Goal: Information Seeking & Learning: Learn about a topic

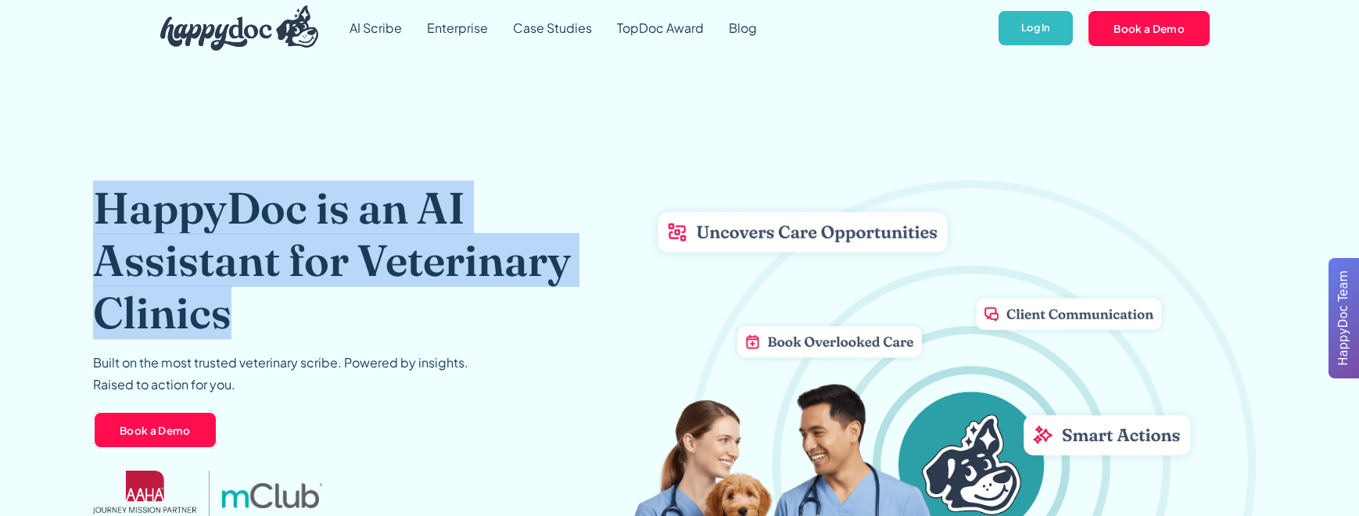
drag, startPoint x: 97, startPoint y: 195, endPoint x: 252, endPoint y: 318, distance: 198.0
click at [252, 318] on h1 "HappyDoc is an AI Assistant for Veterinary Clinics" at bounding box center [357, 260] width 528 height 158
copy h1 "HappyDoc is an AI Assistant for Veterinary Clinics"
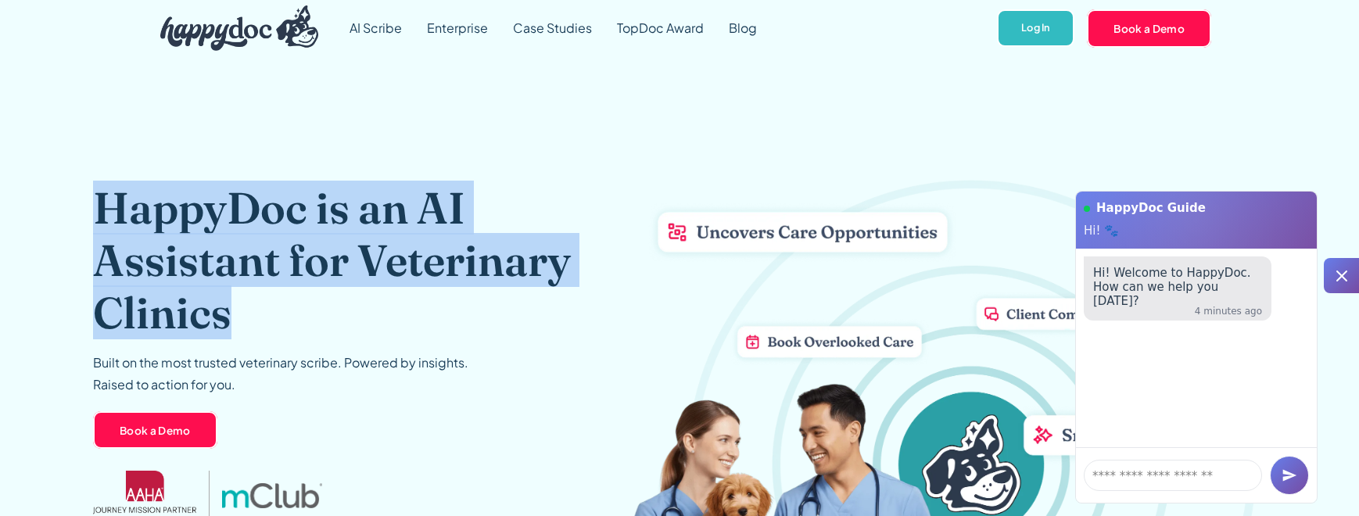
drag, startPoint x: 99, startPoint y: 205, endPoint x: 234, endPoint y: 304, distance: 167.8
click at [234, 304] on h1 "HappyDoc is an AI Assistant for Veterinary Clinics" at bounding box center [357, 260] width 528 height 158
copy h1 "HappyDoc is an AI Assistant for Veterinary Clinics"
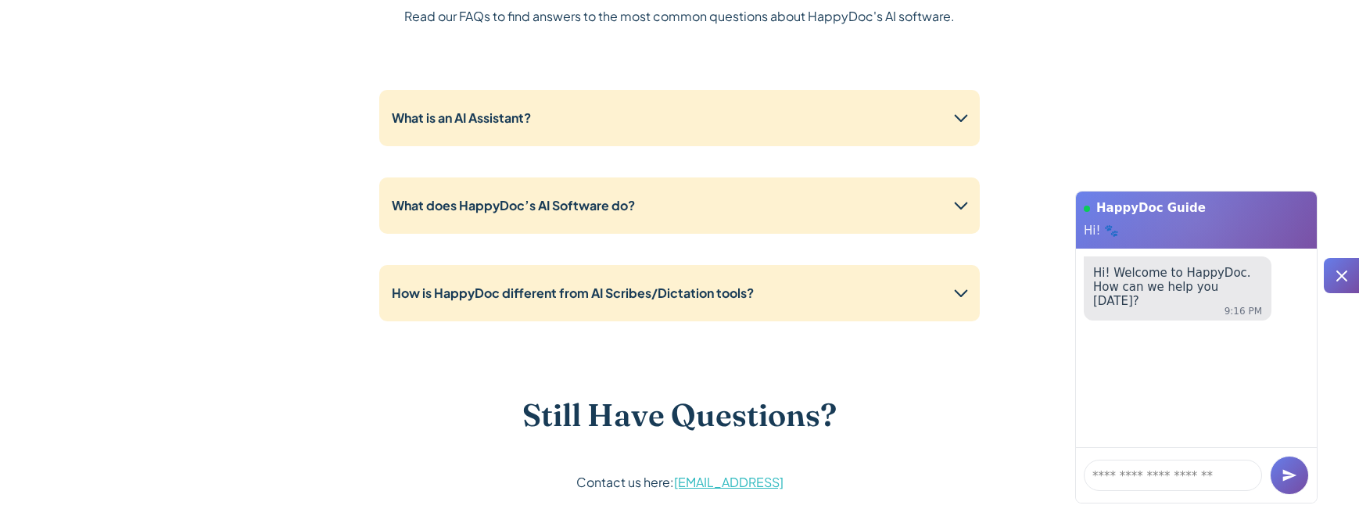
scroll to position [3917, 0]
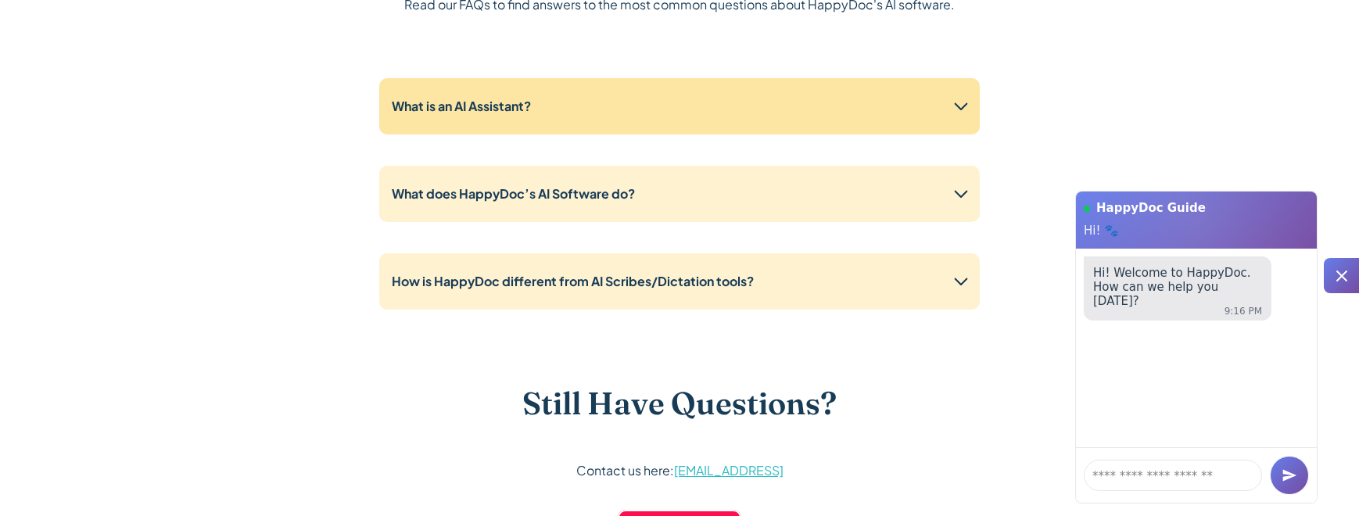
click at [524, 94] on div "What is an AI Assistant?" at bounding box center [679, 106] width 600 height 56
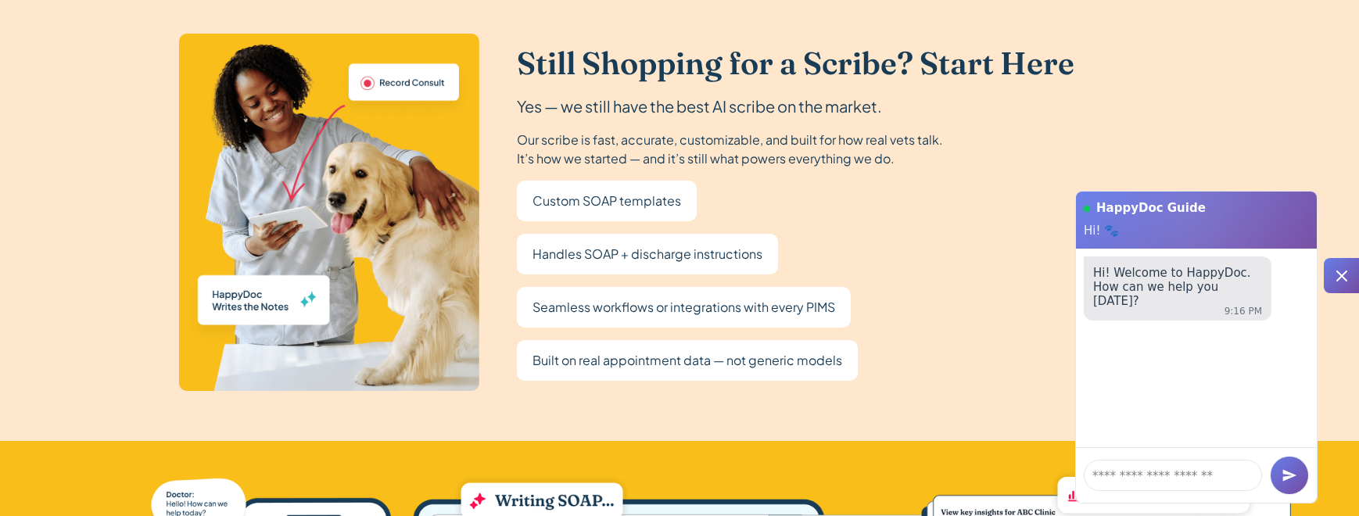
scroll to position [2828, 0]
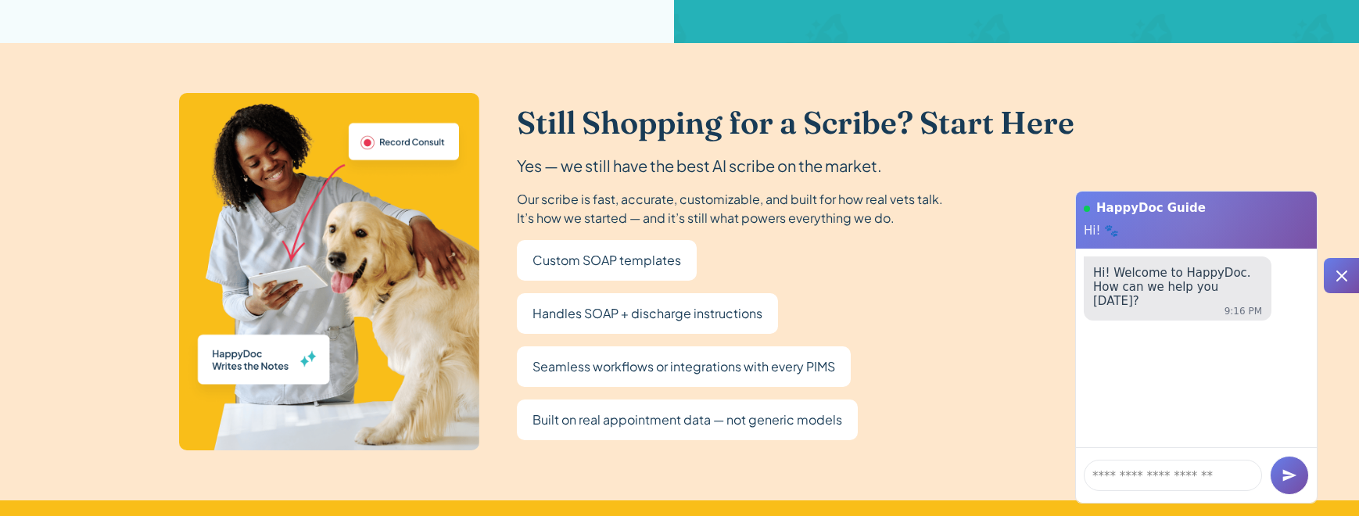
drag, startPoint x: 517, startPoint y: 197, endPoint x: 974, endPoint y: 239, distance: 458.4
click at [974, 239] on div "Still Shopping for a Scribe? Start Here Yes — we still have the best AI scribe …" at bounding box center [795, 272] width 557 height 336
click at [807, 100] on div "Still Shopping for a Scribe? Start Here Yes — we still have the best AI scribe …" at bounding box center [679, 272] width 1001 height 358
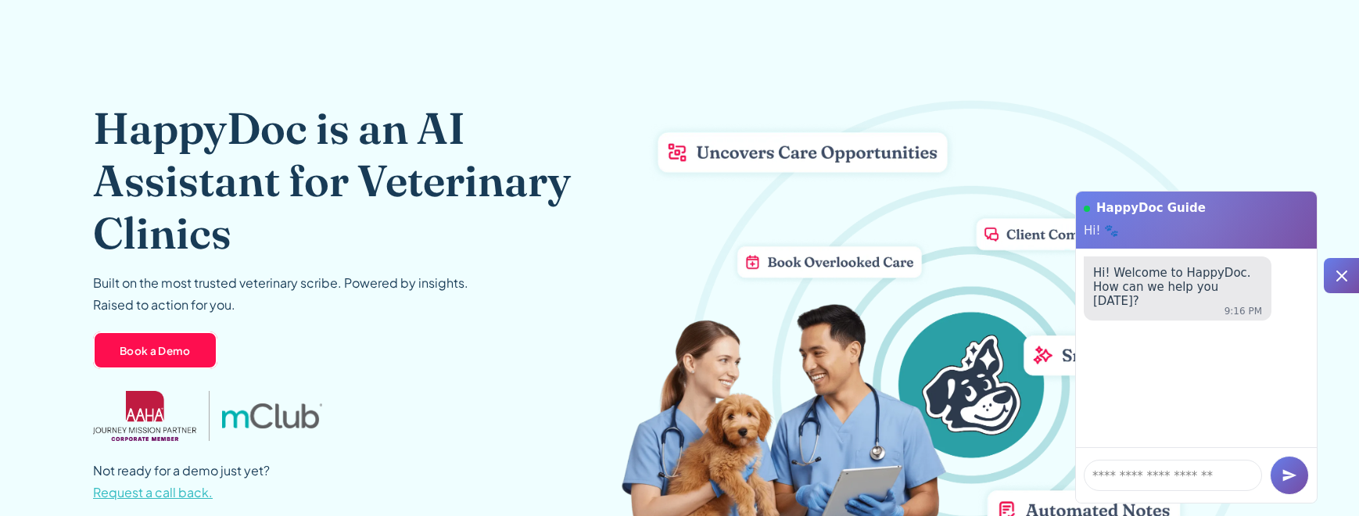
scroll to position [0, 0]
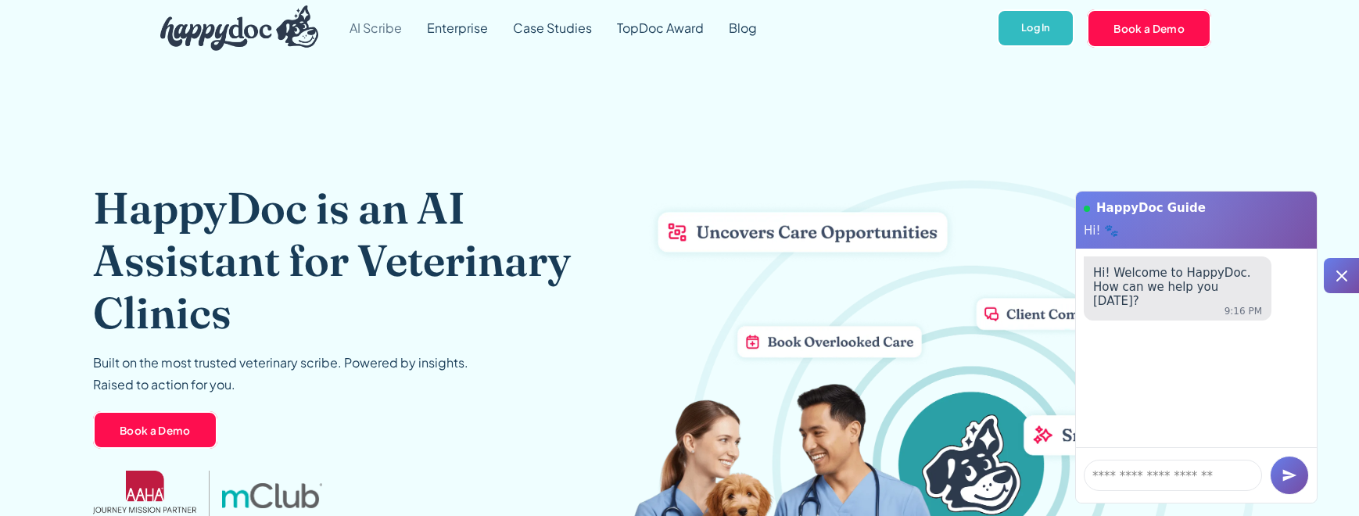
click at [358, 31] on link "AI Scribe" at bounding box center [375, 28] width 77 height 56
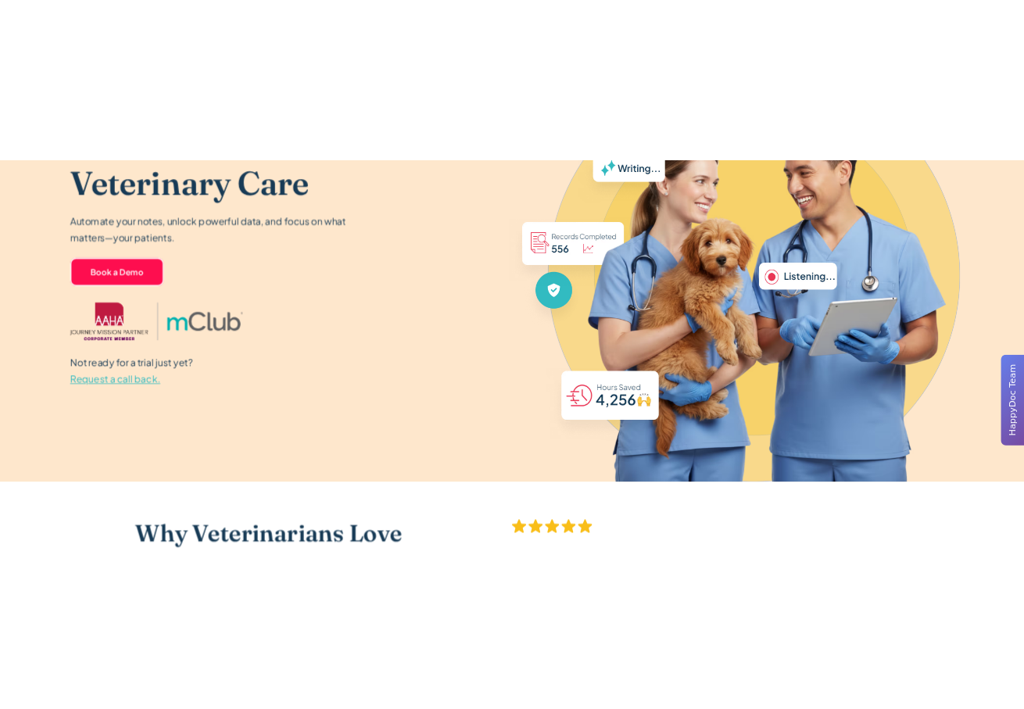
scroll to position [174, 0]
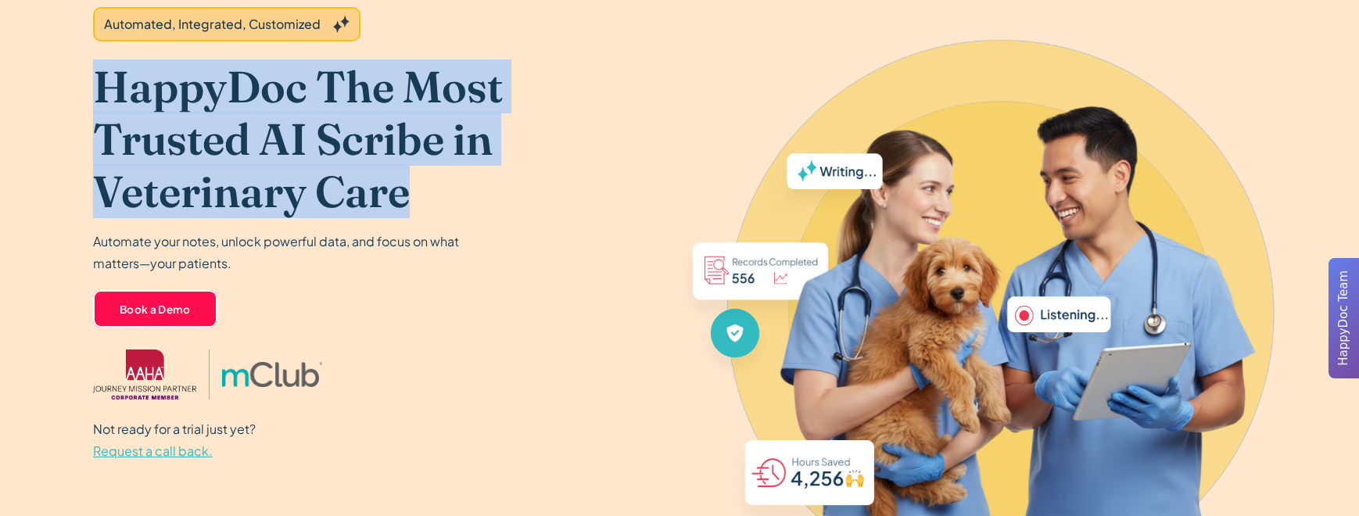
drag, startPoint x: 95, startPoint y: 78, endPoint x: 451, endPoint y: 195, distance: 374.5
click at [451, 195] on h1 "HappyDoc The Most Trusted AI Scribe in Veterinary Care" at bounding box center [357, 139] width 528 height 158
copy h1 "HappyDoc The Most Trusted AI Scribe in Veterinary Care"
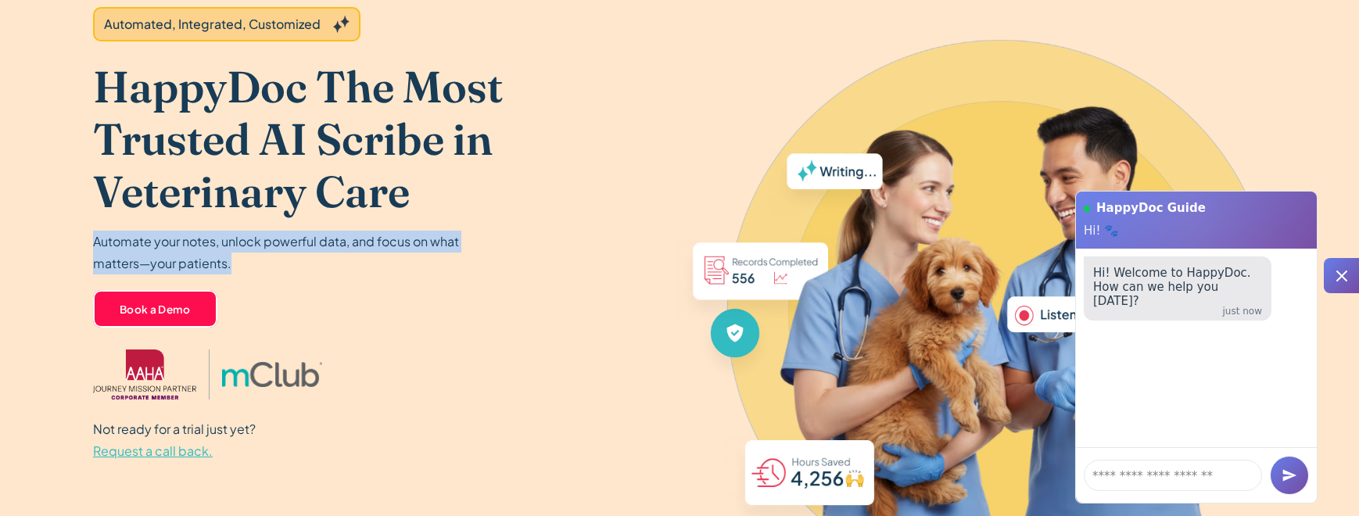
drag, startPoint x: 92, startPoint y: 238, endPoint x: 248, endPoint y: 259, distance: 156.9
click at [248, 259] on p "Automate your notes, unlock powerful data, and focus on what matters—your patie…" at bounding box center [280, 253] width 375 height 44
copy p "Automate your notes, unlock powerful data, and focus on what matters—your patie…"
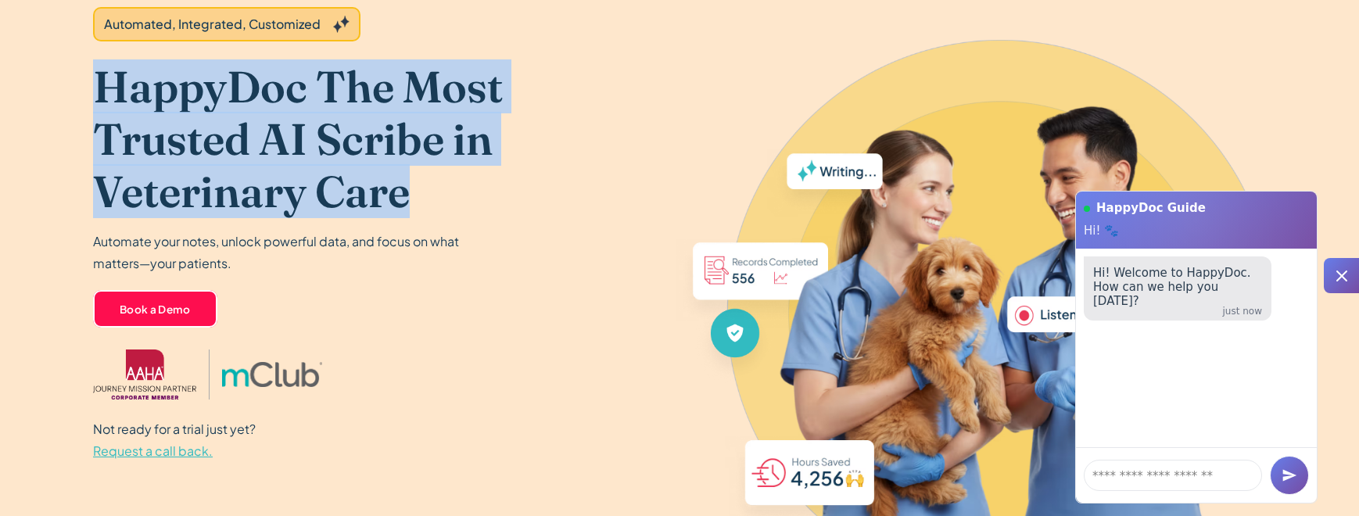
drag, startPoint x: 89, startPoint y: 85, endPoint x: 449, endPoint y: 182, distance: 373.2
click at [449, 182] on header "Automated, Integrated, Customized HappyDoc The Most Trusted AI Scribe in Veteri…" at bounding box center [679, 234] width 1359 height 705
copy h1 "HappyDoc The Most Trusted AI Scribe in Veterinary Care"
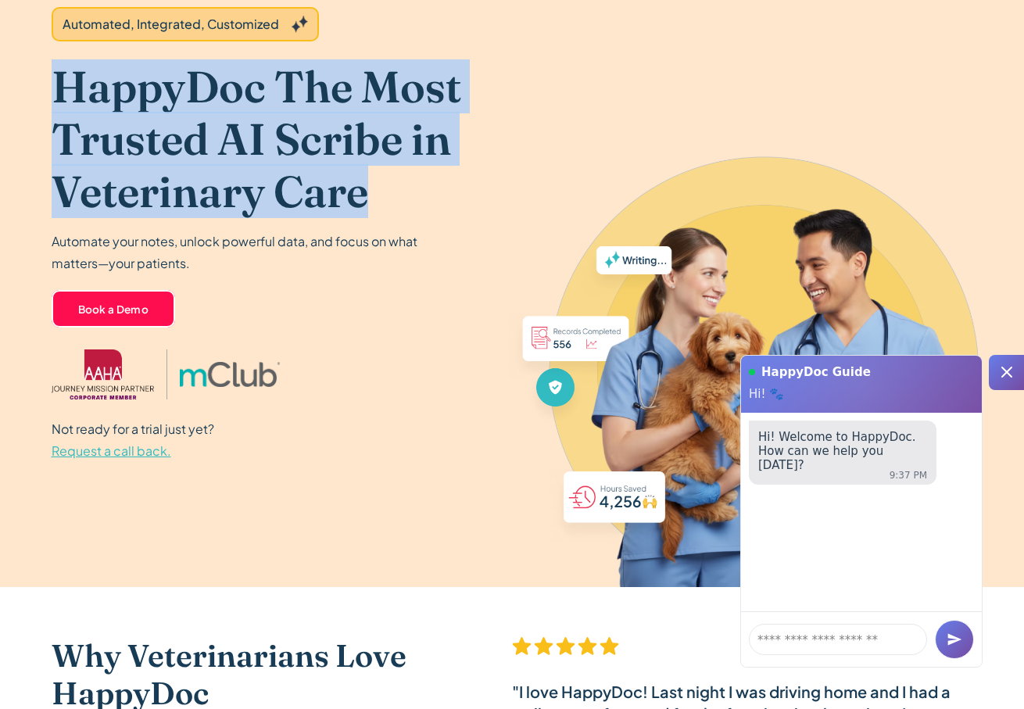
click at [552, 209] on img at bounding box center [719, 393] width 507 height 388
click at [565, 184] on img at bounding box center [770, 353] width 507 height 465
click at [535, 131] on img at bounding box center [770, 353] width 507 height 465
click at [1004, 363] on icon at bounding box center [1006, 372] width 19 height 19
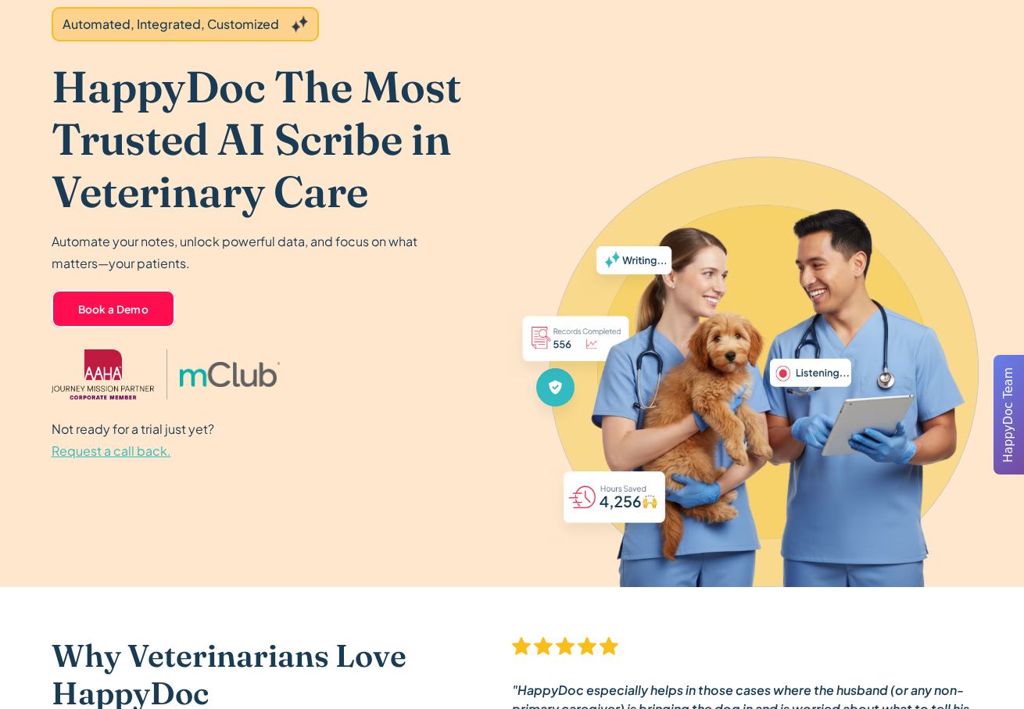
click at [730, 44] on div "Automated, Integrated, Customized HappyDoc The Most Trusted AI Scribe in Veteri…" at bounding box center [513, 234] width 922 height 705
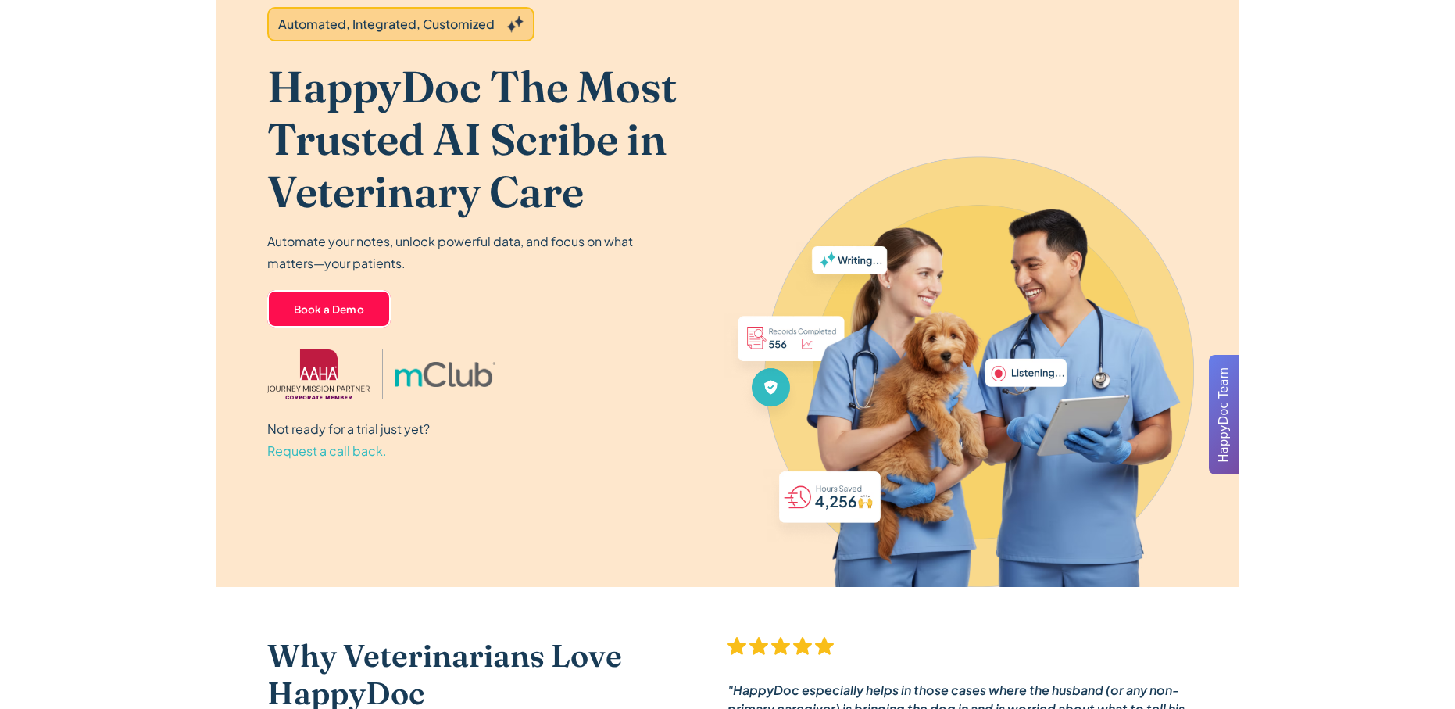
scroll to position [0, 0]
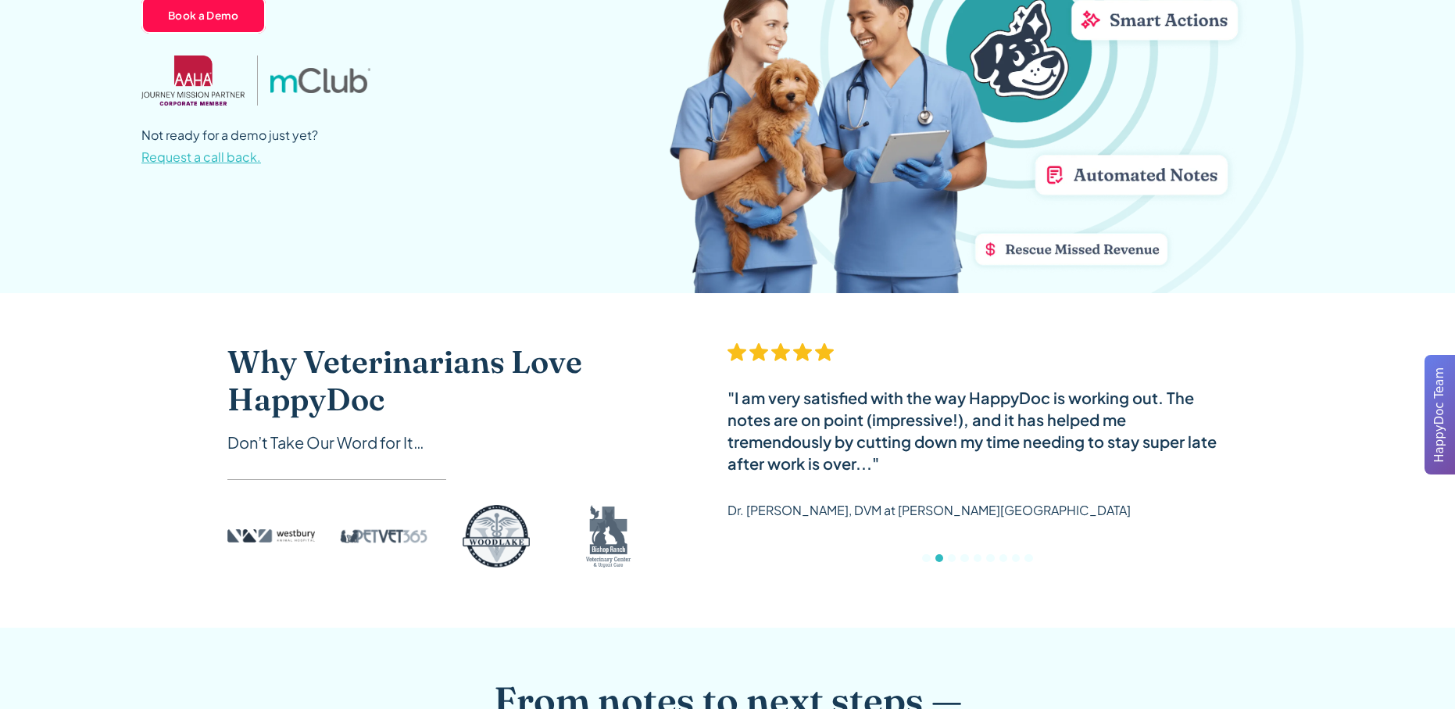
scroll to position [168, 0]
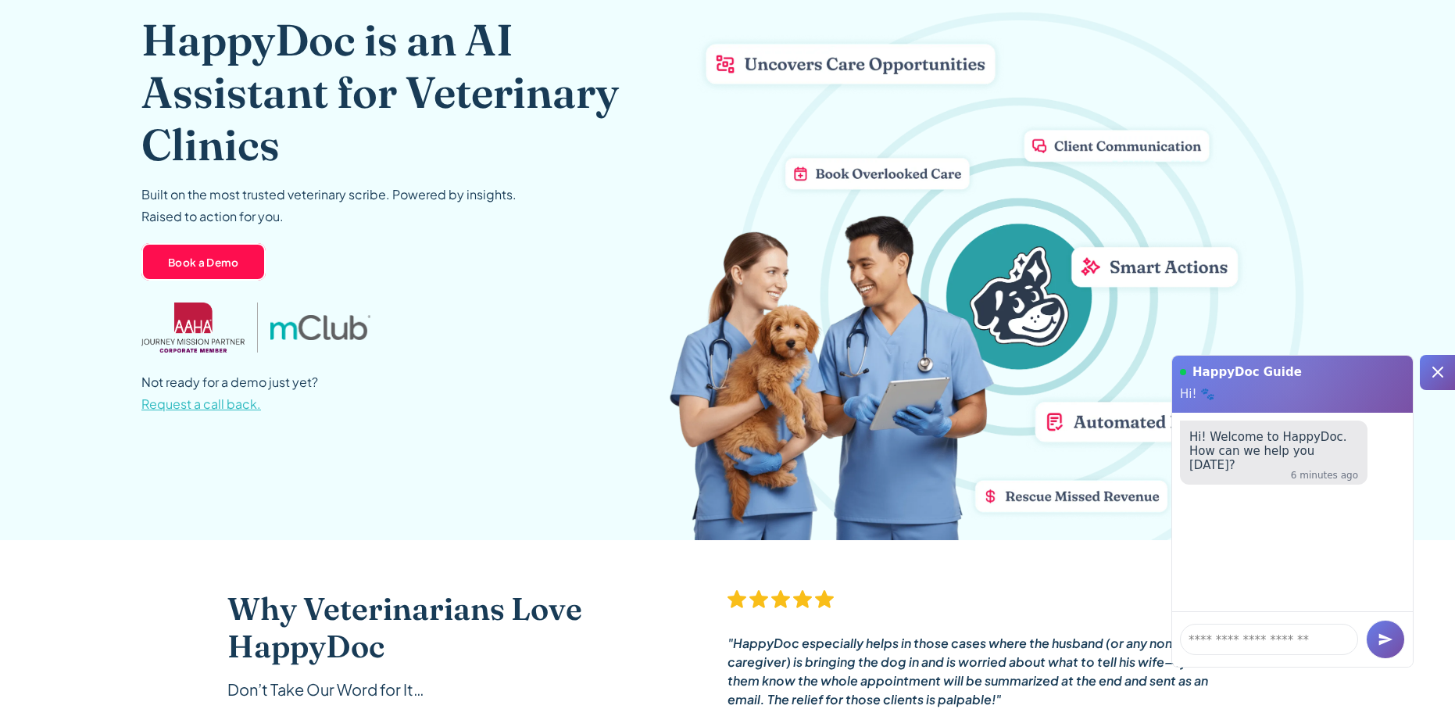
click at [1436, 368] on icon at bounding box center [1438, 372] width 19 height 19
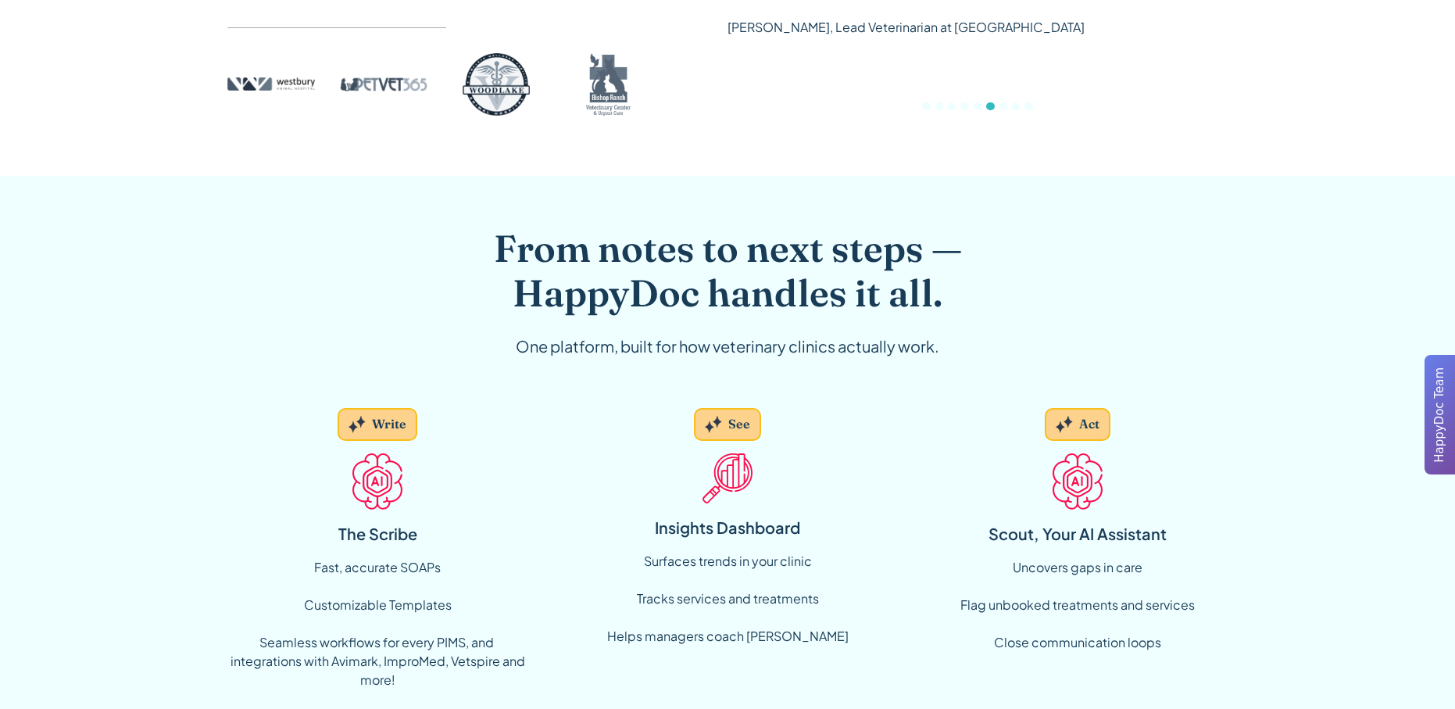
scroll to position [922, 0]
